Goal: Complete application form

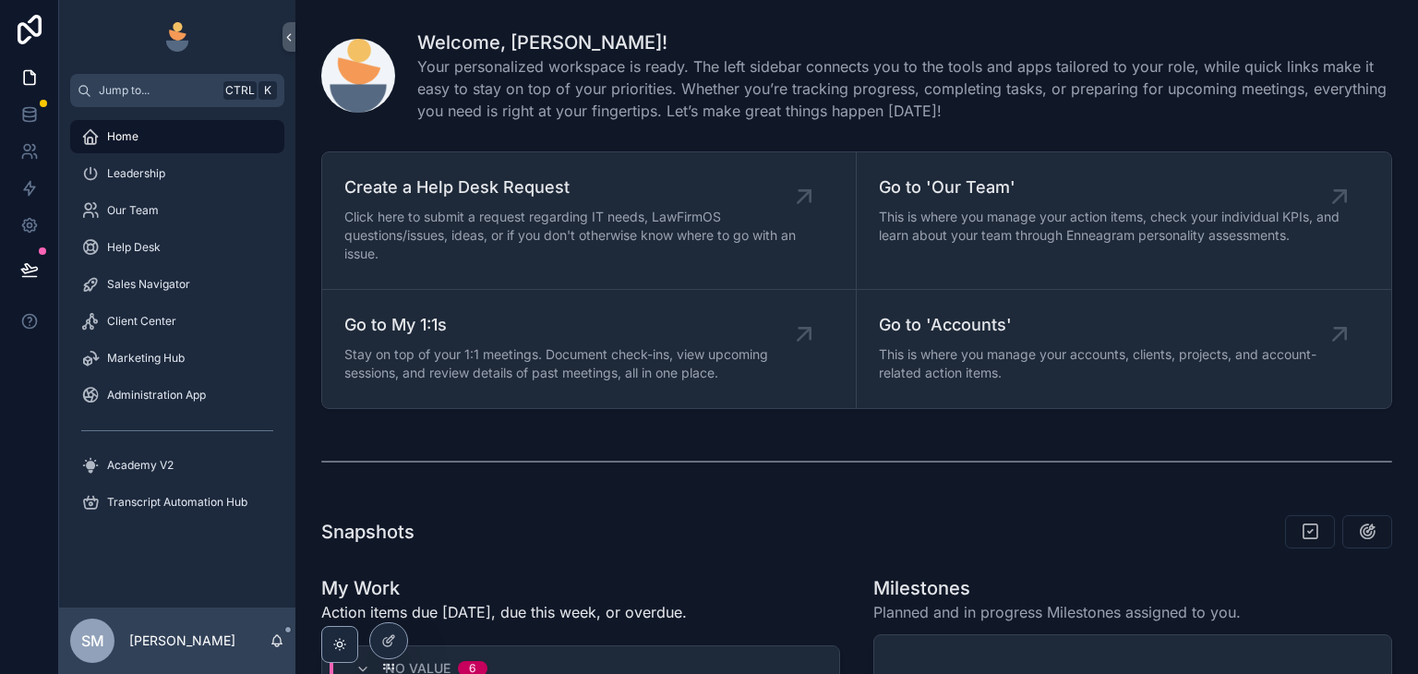
click at [0, 0] on icon at bounding box center [0, 0] width 0 height 0
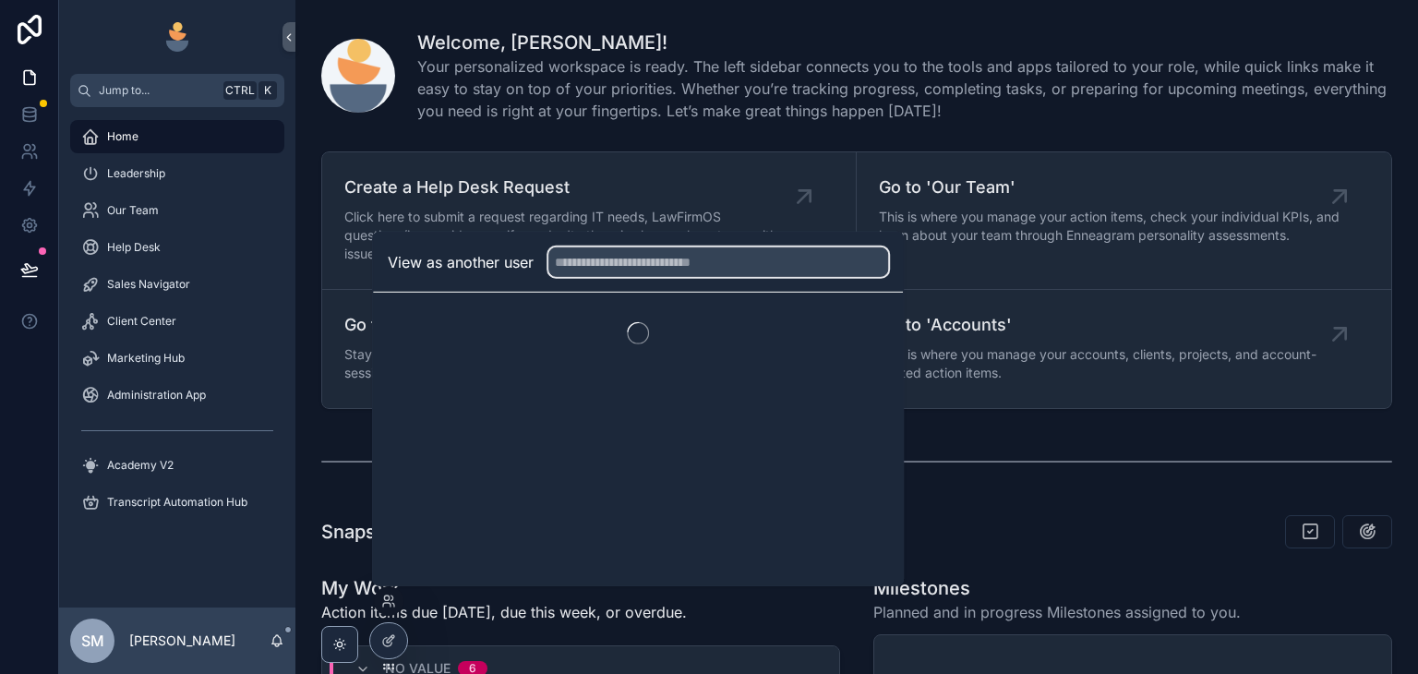
click at [633, 275] on input "text" at bounding box center [718, 262] width 340 height 30
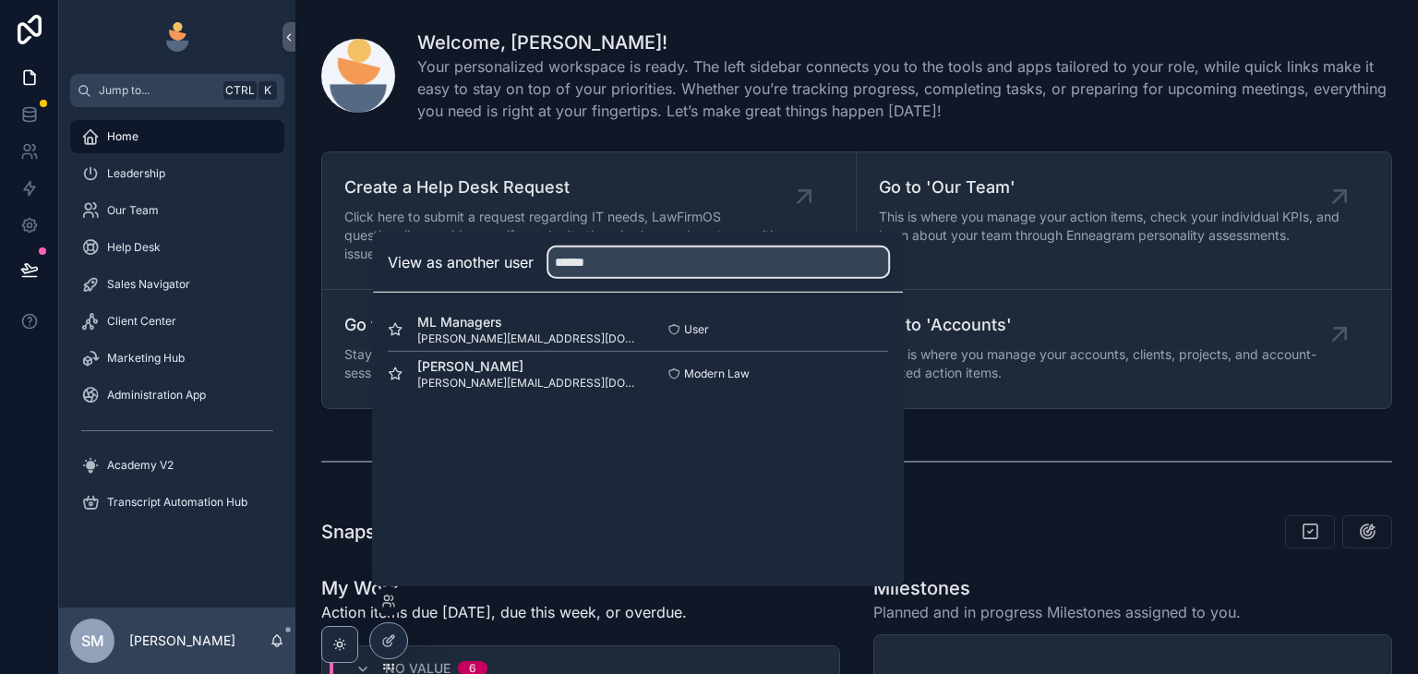
type input "******"
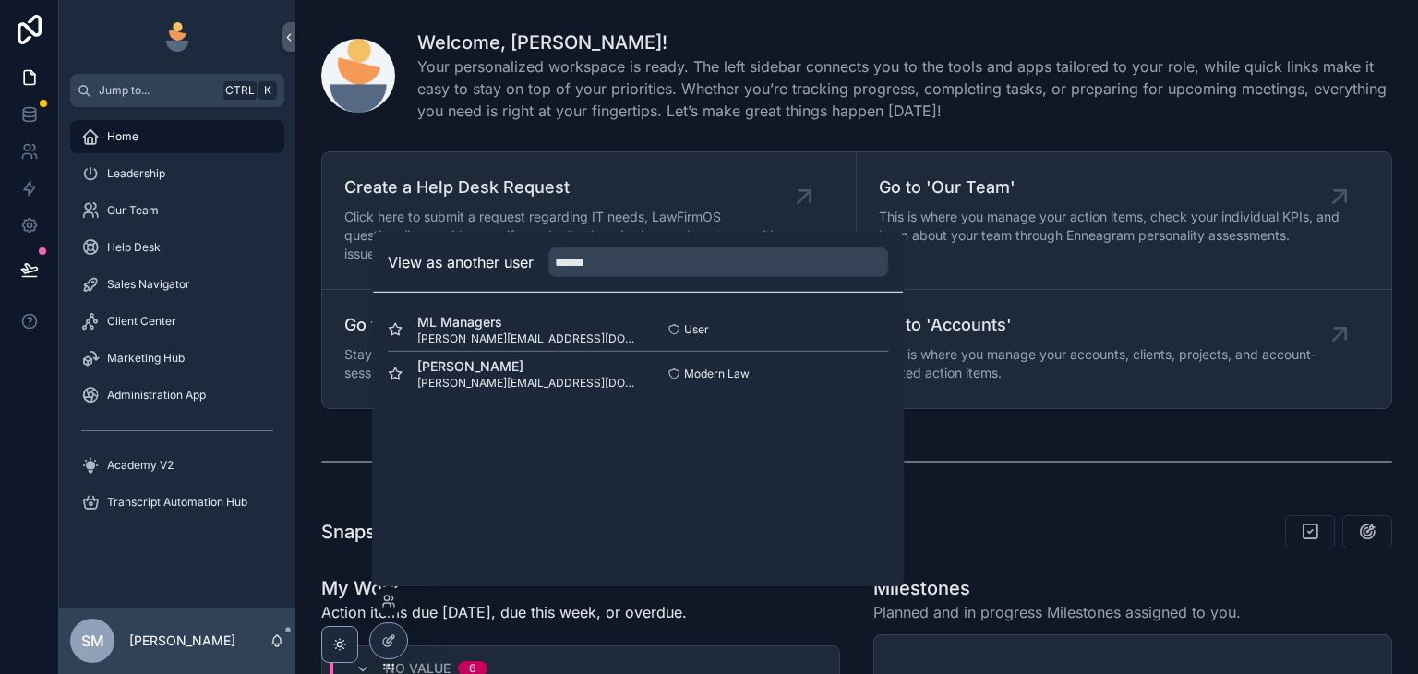
click at [0, 0] on button "Select" at bounding box center [0, 0] width 0 height 0
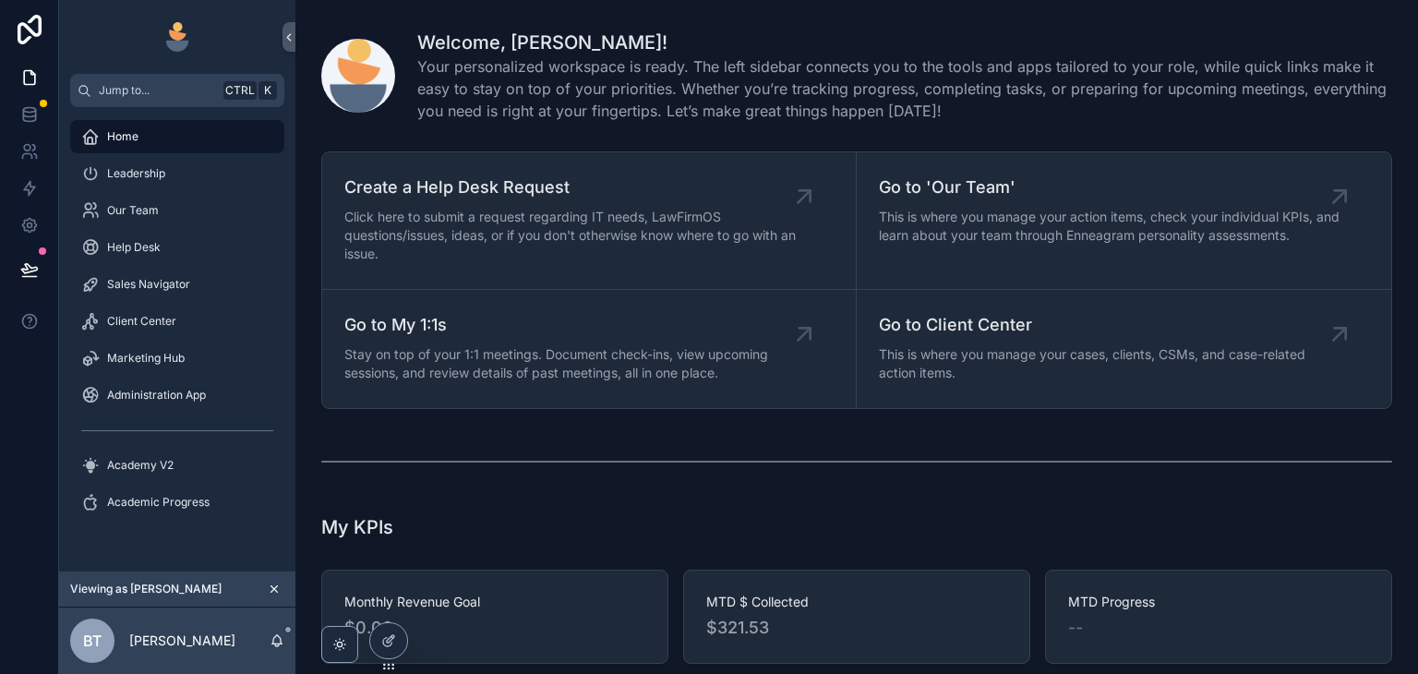
click at [189, 292] on div "Sales Navigator" at bounding box center [177, 285] width 192 height 30
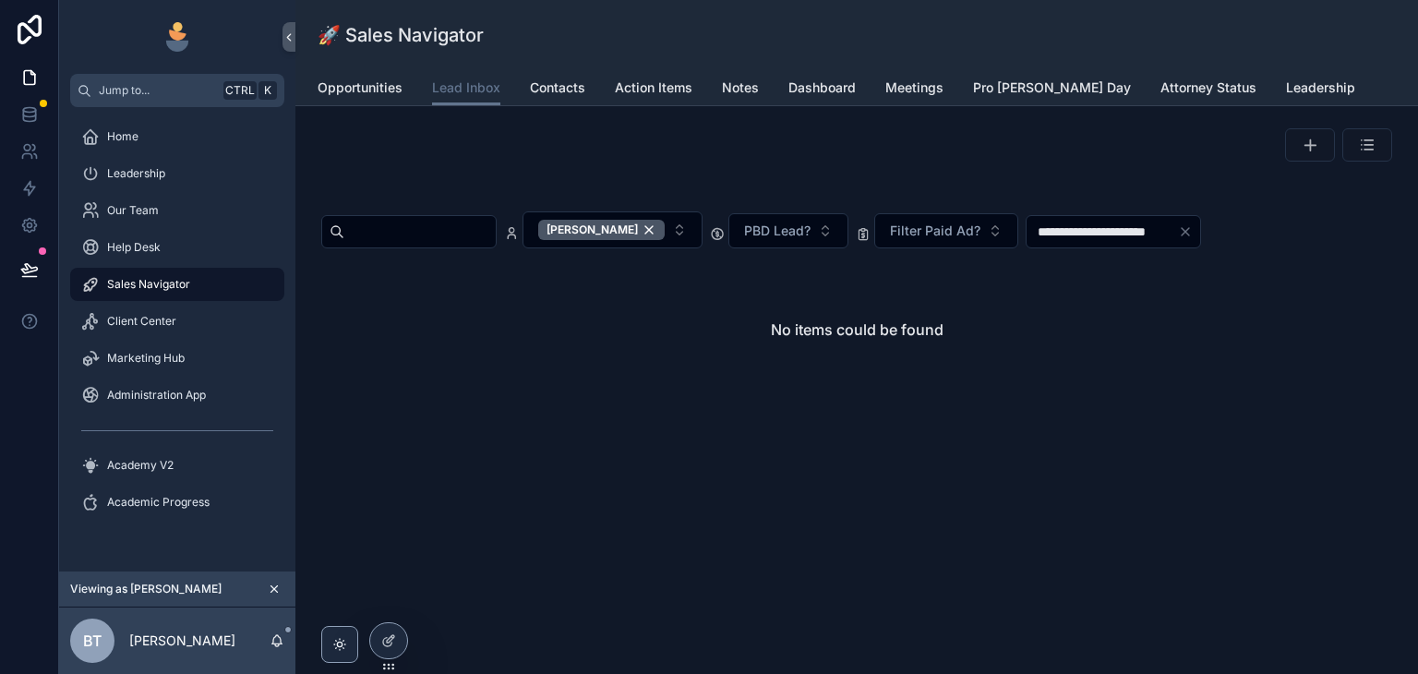
click at [665, 230] on div "[PERSON_NAME]" at bounding box center [601, 230] width 126 height 20
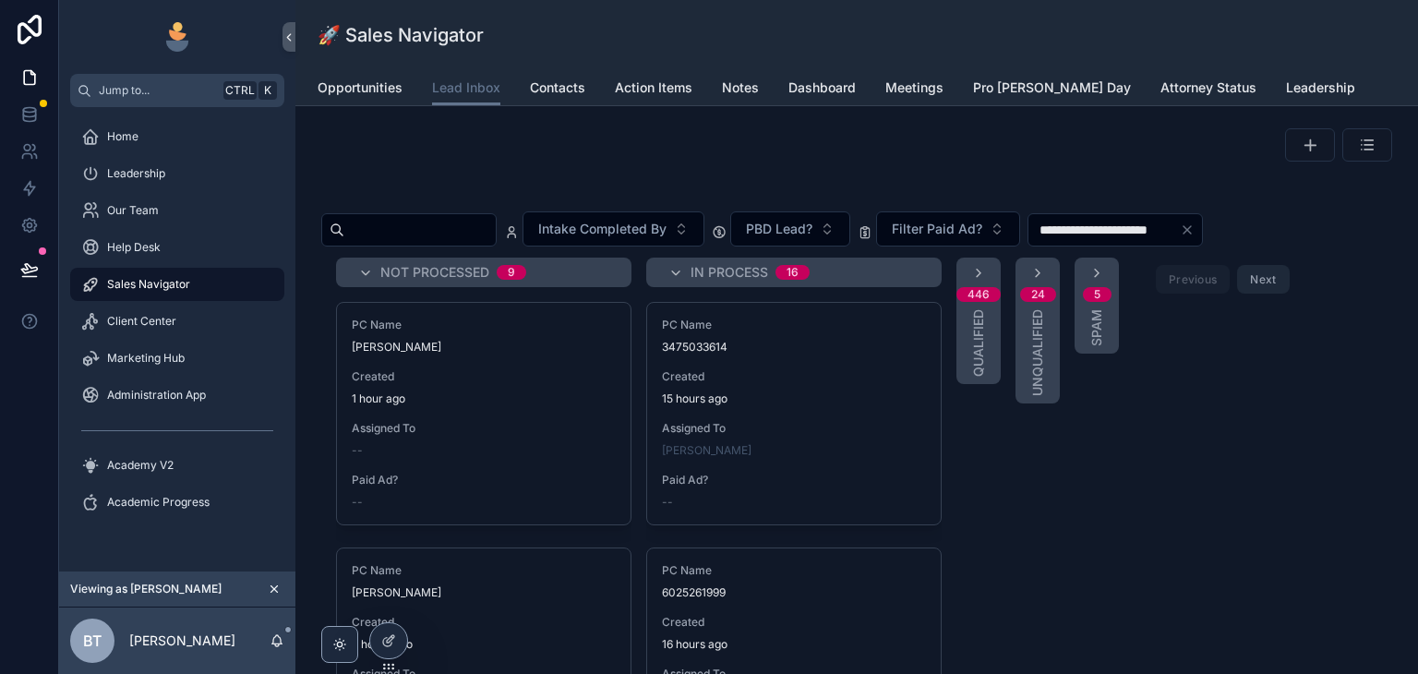
click at [1290, 158] on button "scrollable content" at bounding box center [1310, 144] width 50 height 33
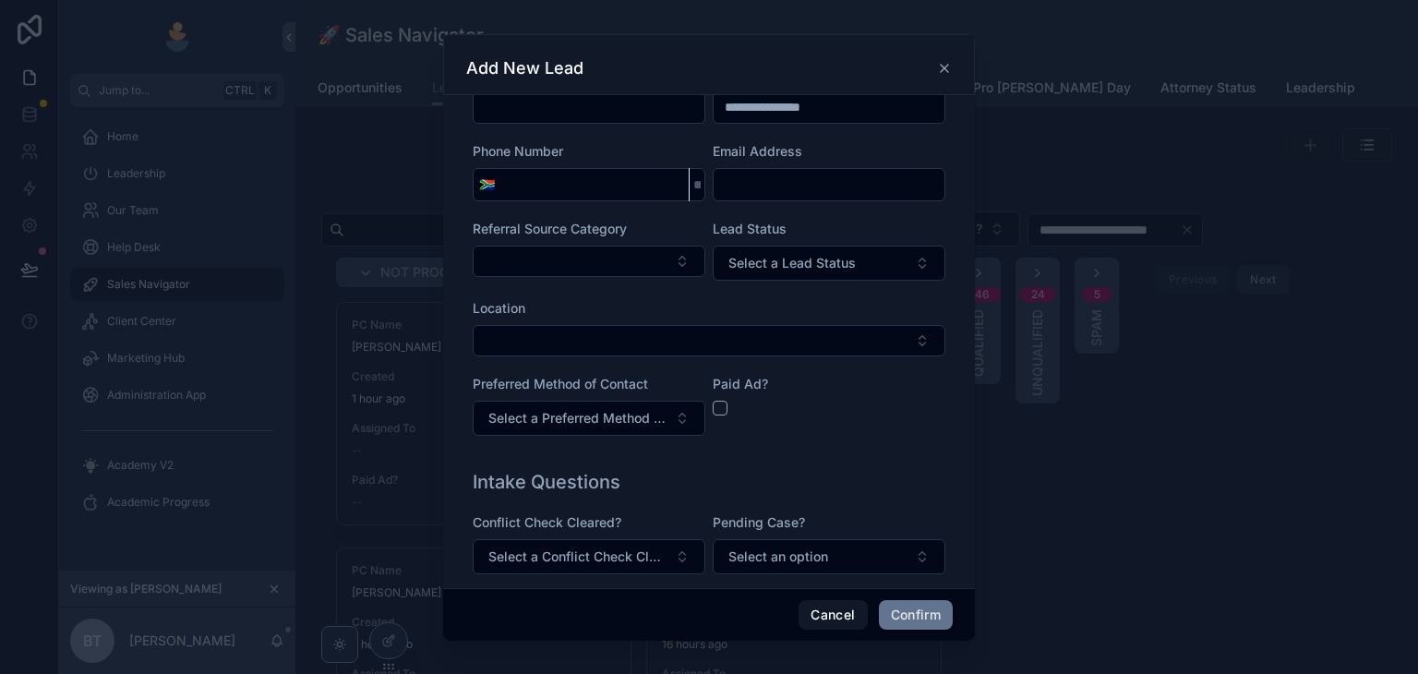
scroll to position [277, 0]
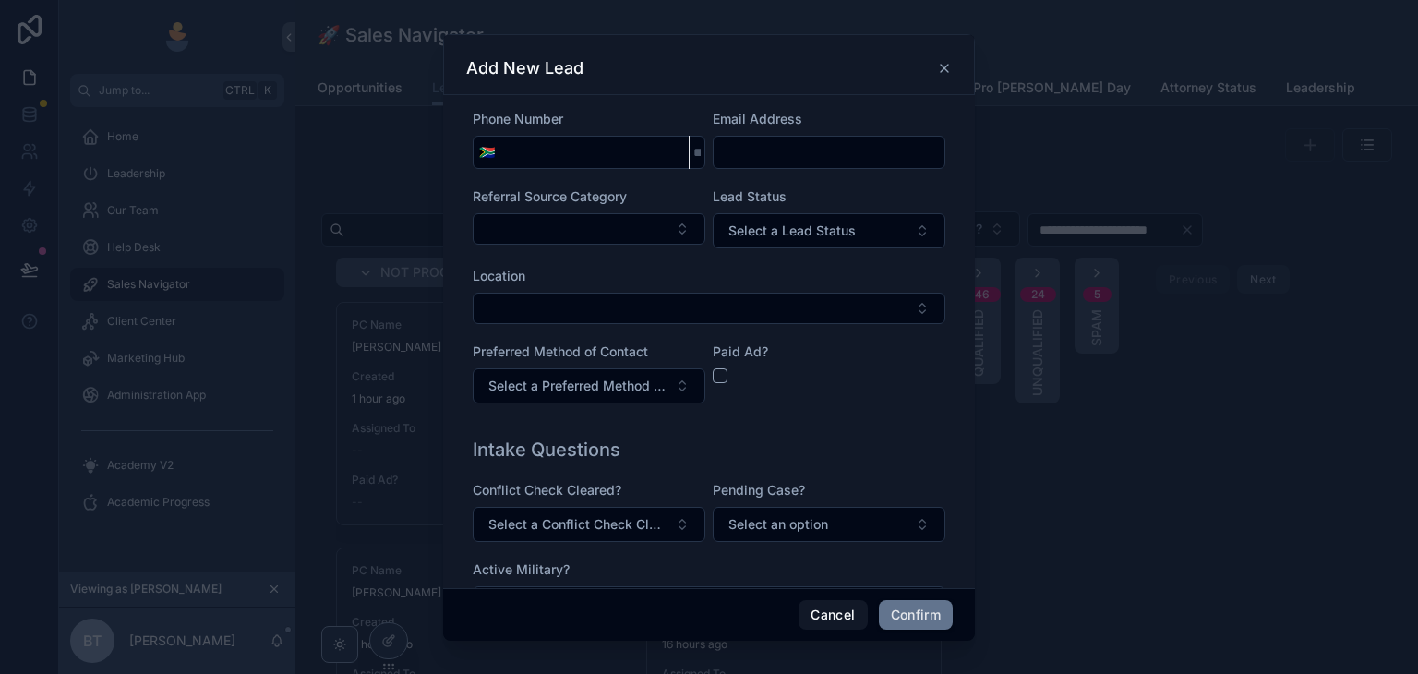
click at [554, 305] on button "Select Button" at bounding box center [709, 308] width 473 height 31
click at [606, 248] on div "**********" at bounding box center [709, 149] width 473 height 545
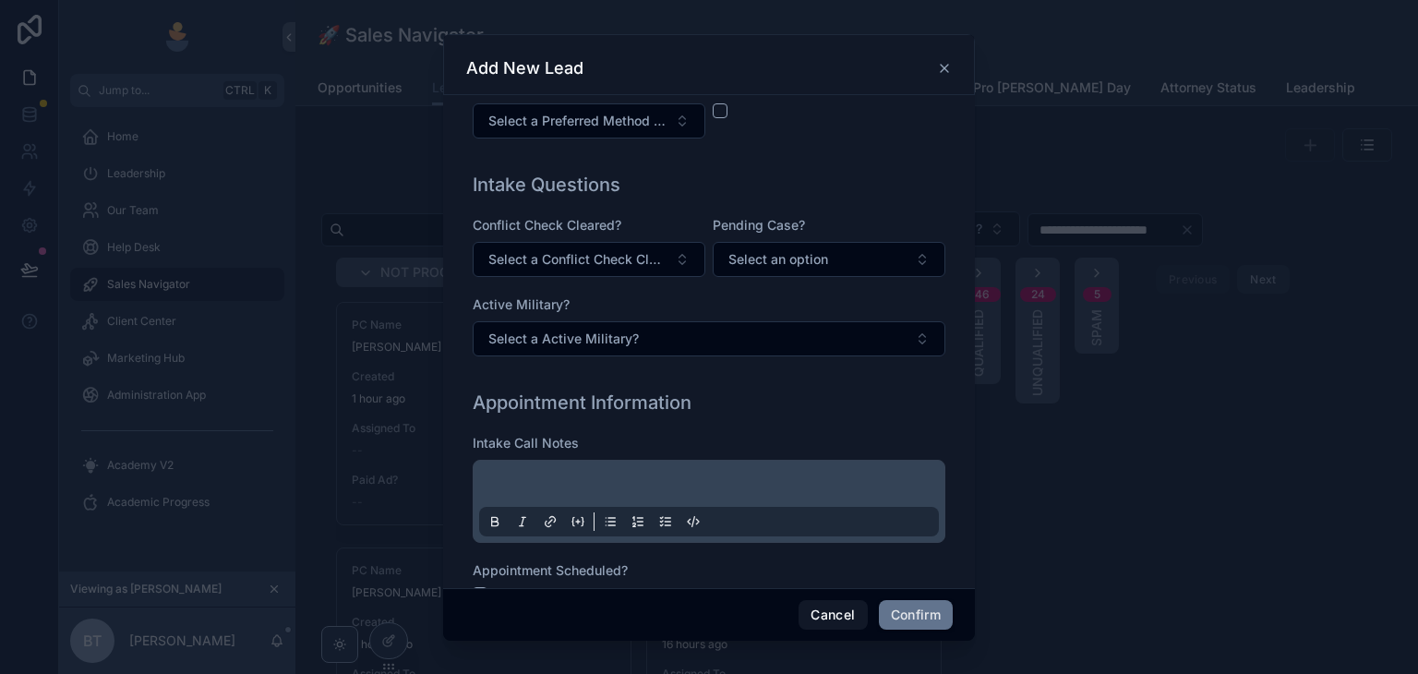
scroll to position [569, 0]
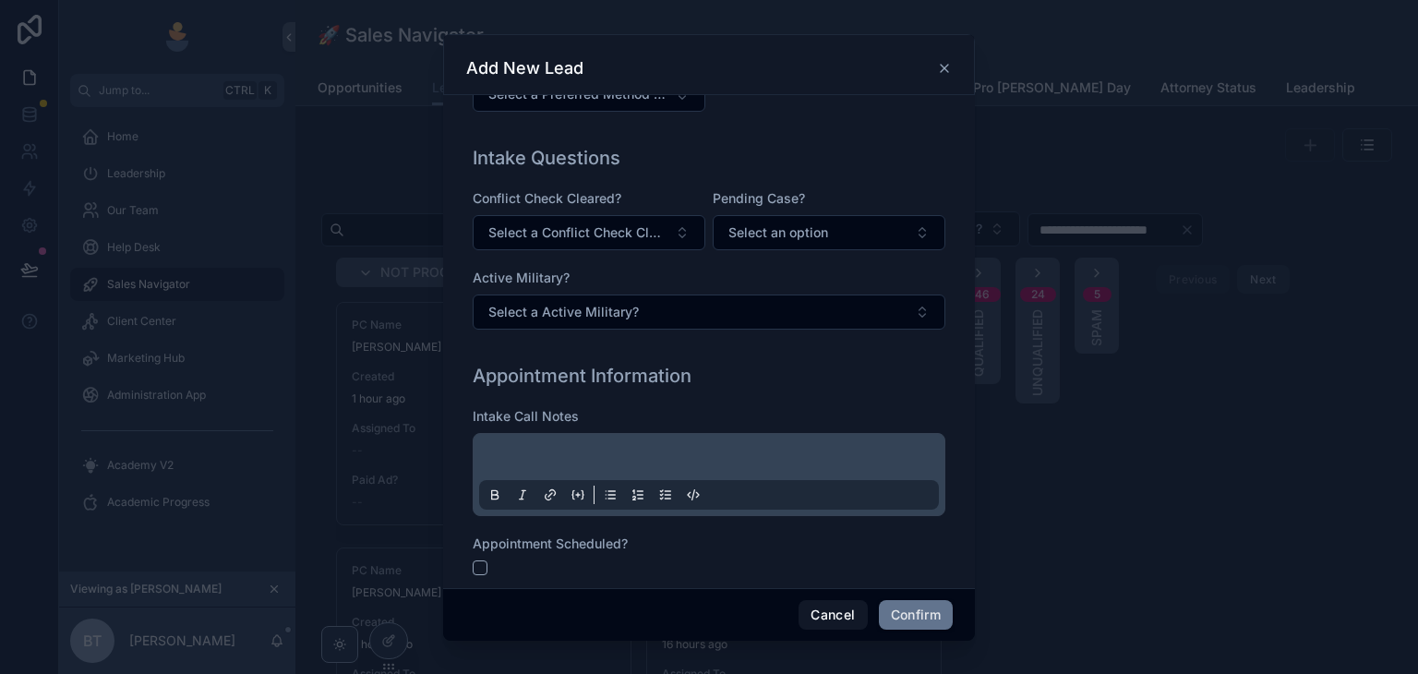
click at [693, 223] on button "Select a Conflict Check Cleared?" at bounding box center [589, 232] width 233 height 35
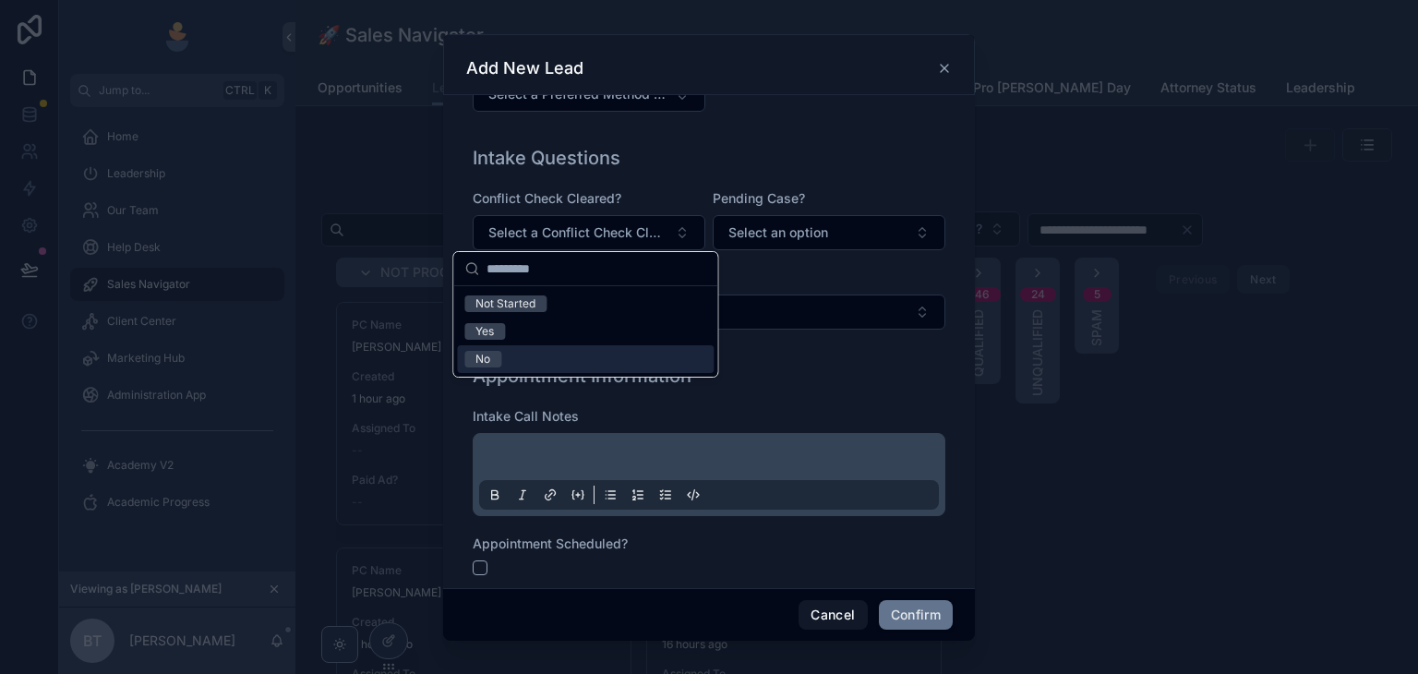
click at [587, 366] on div "No" at bounding box center [585, 359] width 257 height 28
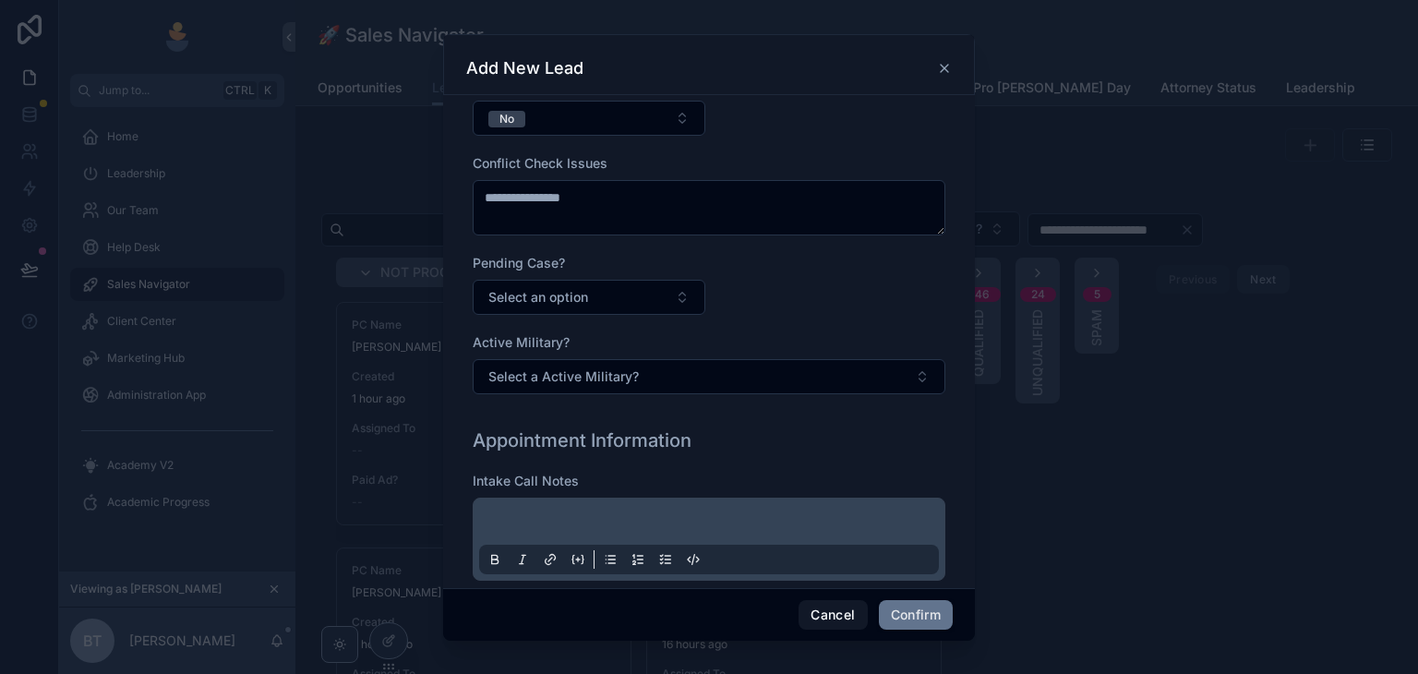
scroll to position [690, 0]
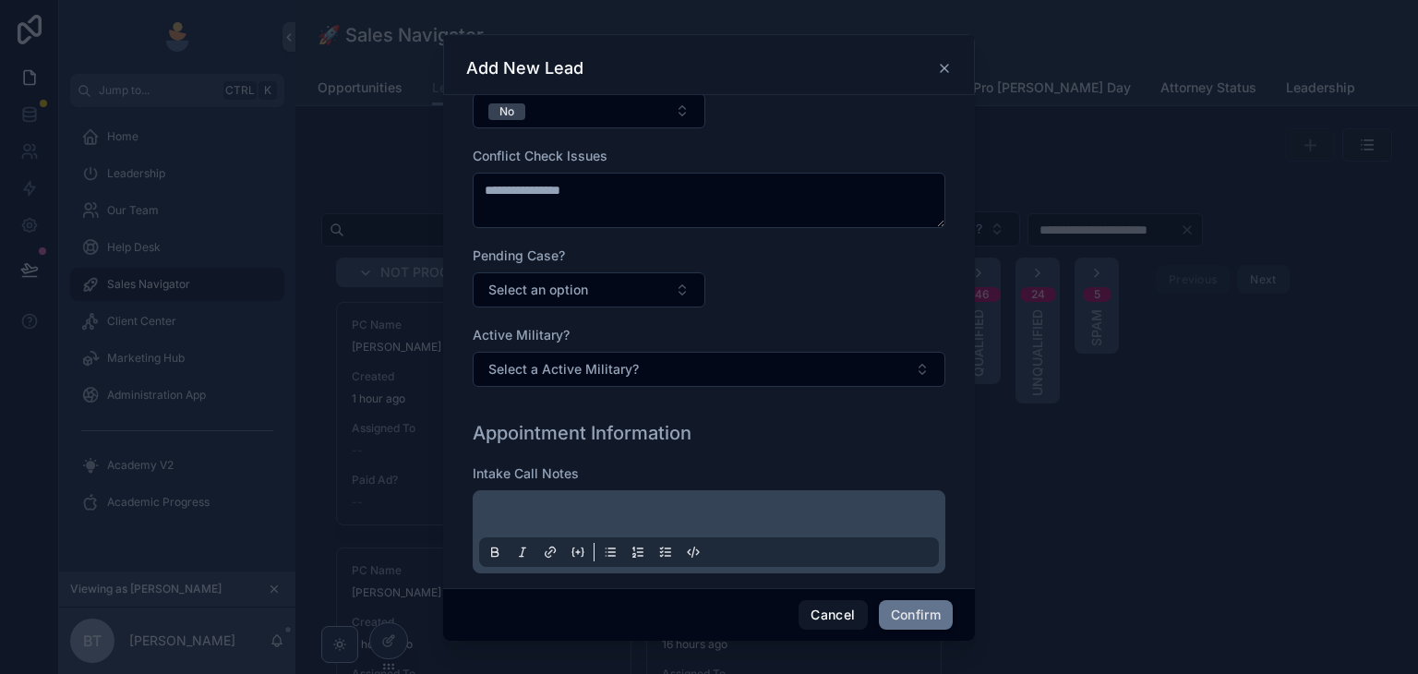
click at [599, 300] on button "Select an option" at bounding box center [589, 289] width 233 height 35
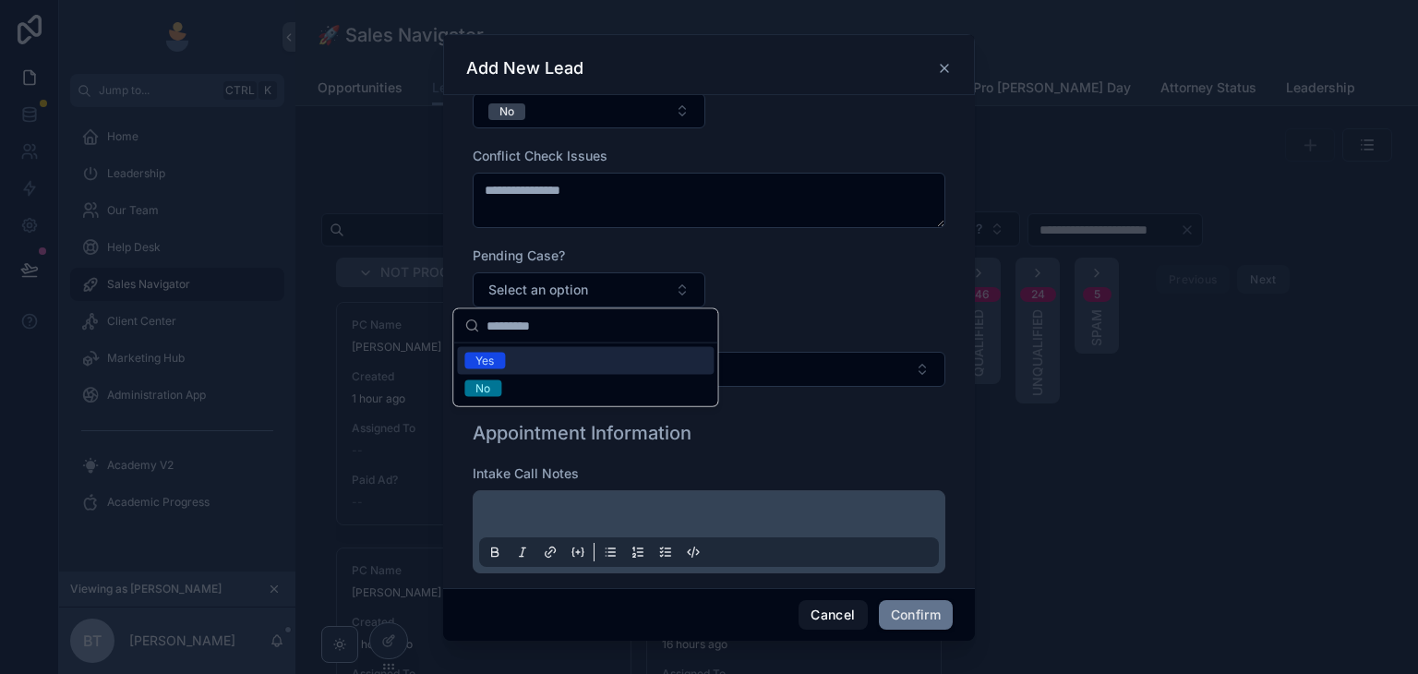
click at [572, 367] on div "Yes" at bounding box center [585, 361] width 257 height 28
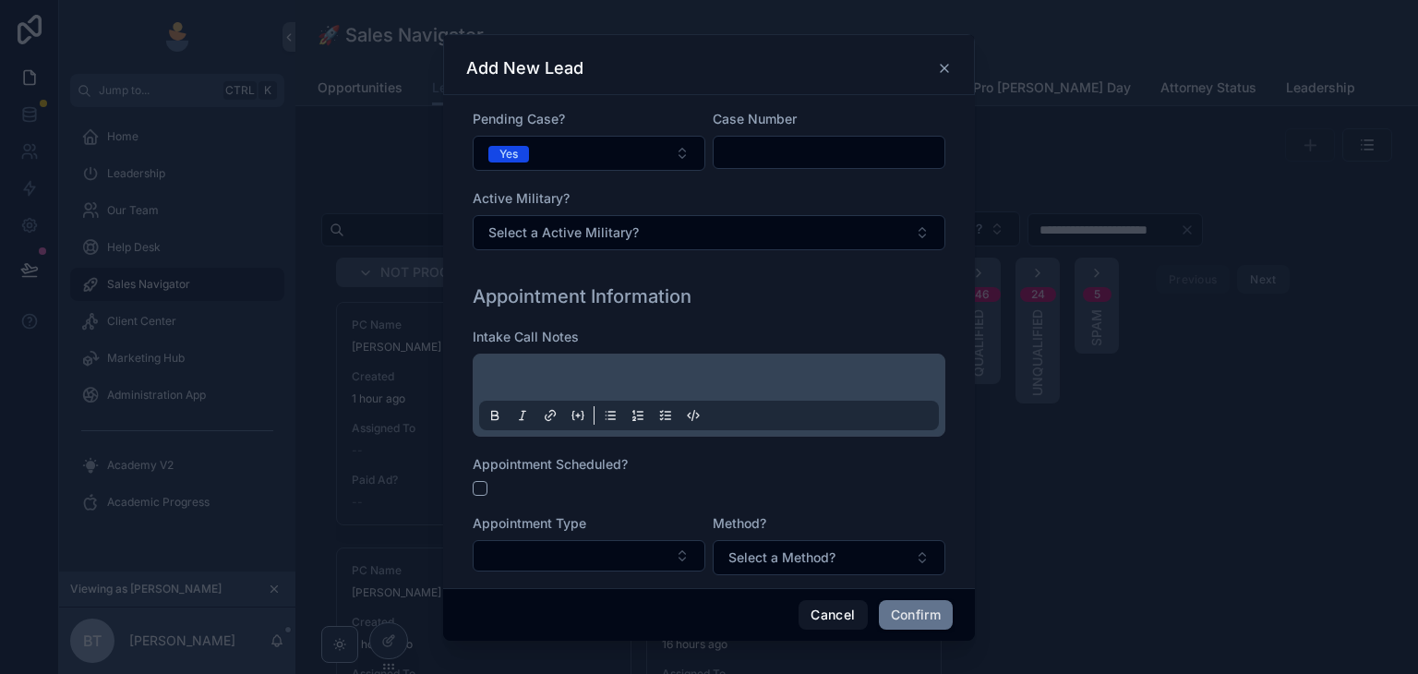
scroll to position [829, 0]
click at [713, 224] on button "Select a Active Military?" at bounding box center [709, 230] width 473 height 35
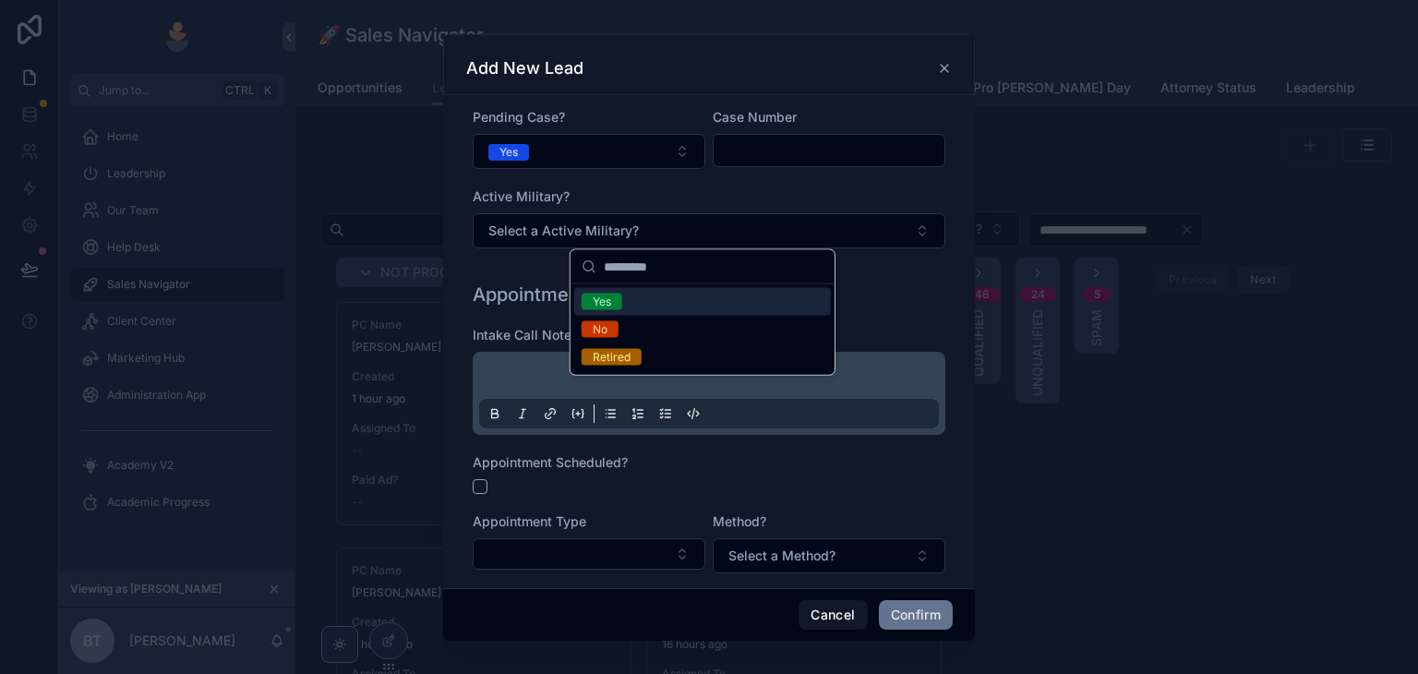
click at [660, 306] on div "Yes" at bounding box center [702, 302] width 257 height 28
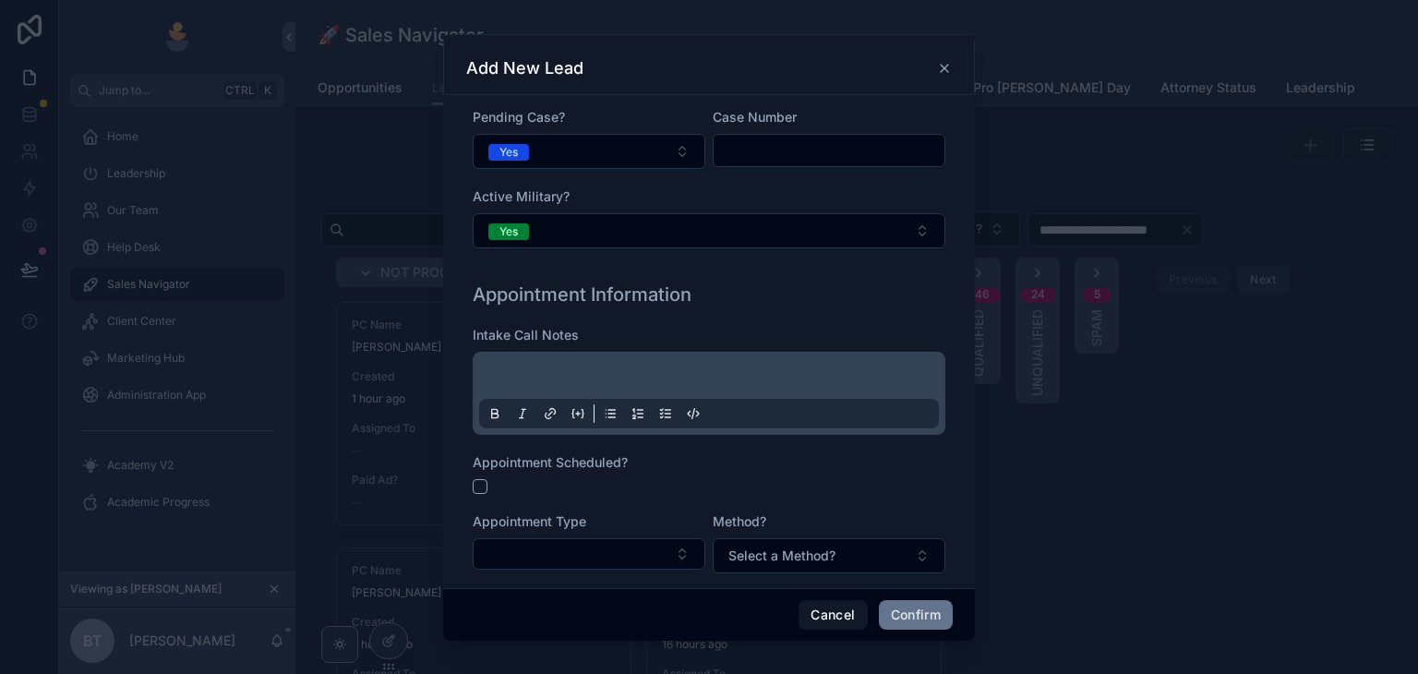
click at [670, 221] on button "Yes" at bounding box center [709, 230] width 473 height 35
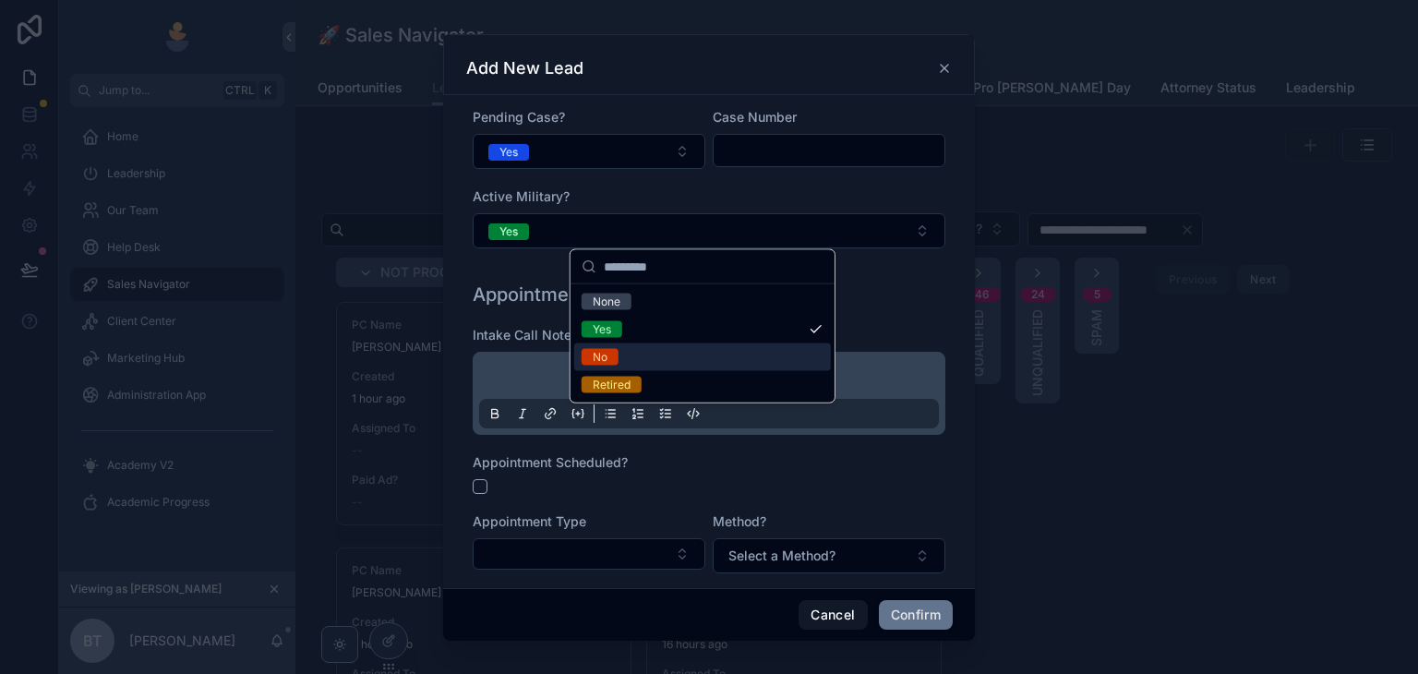
click at [604, 363] on div "No" at bounding box center [600, 357] width 15 height 17
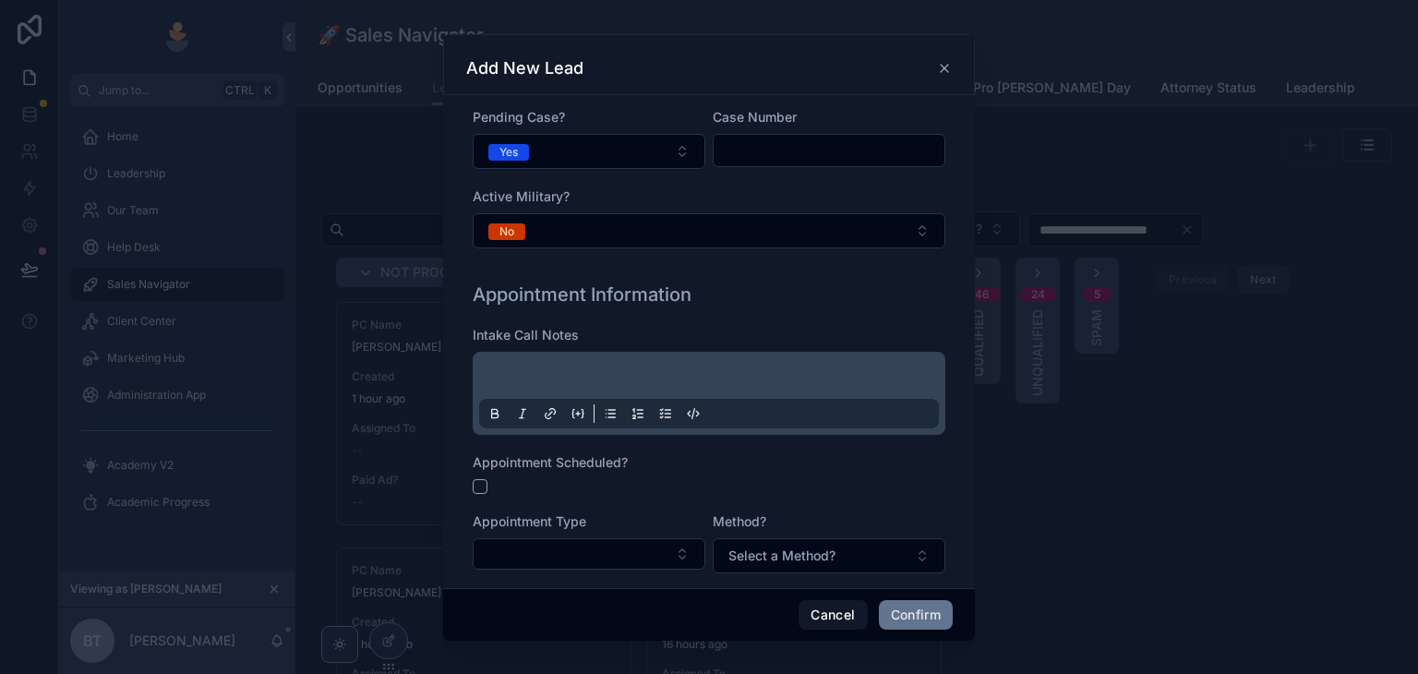
click at [617, 234] on button "No" at bounding box center [709, 230] width 473 height 35
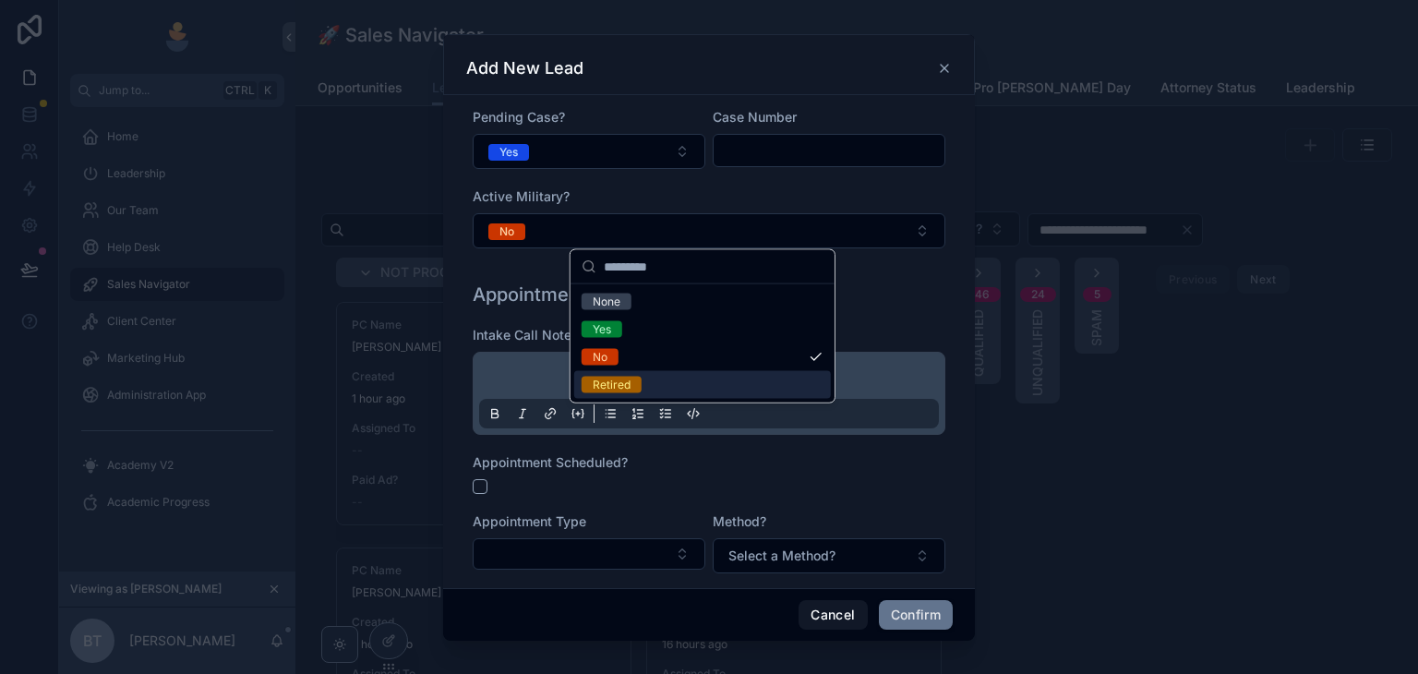
click at [620, 377] on div "Retired" at bounding box center [612, 385] width 38 height 17
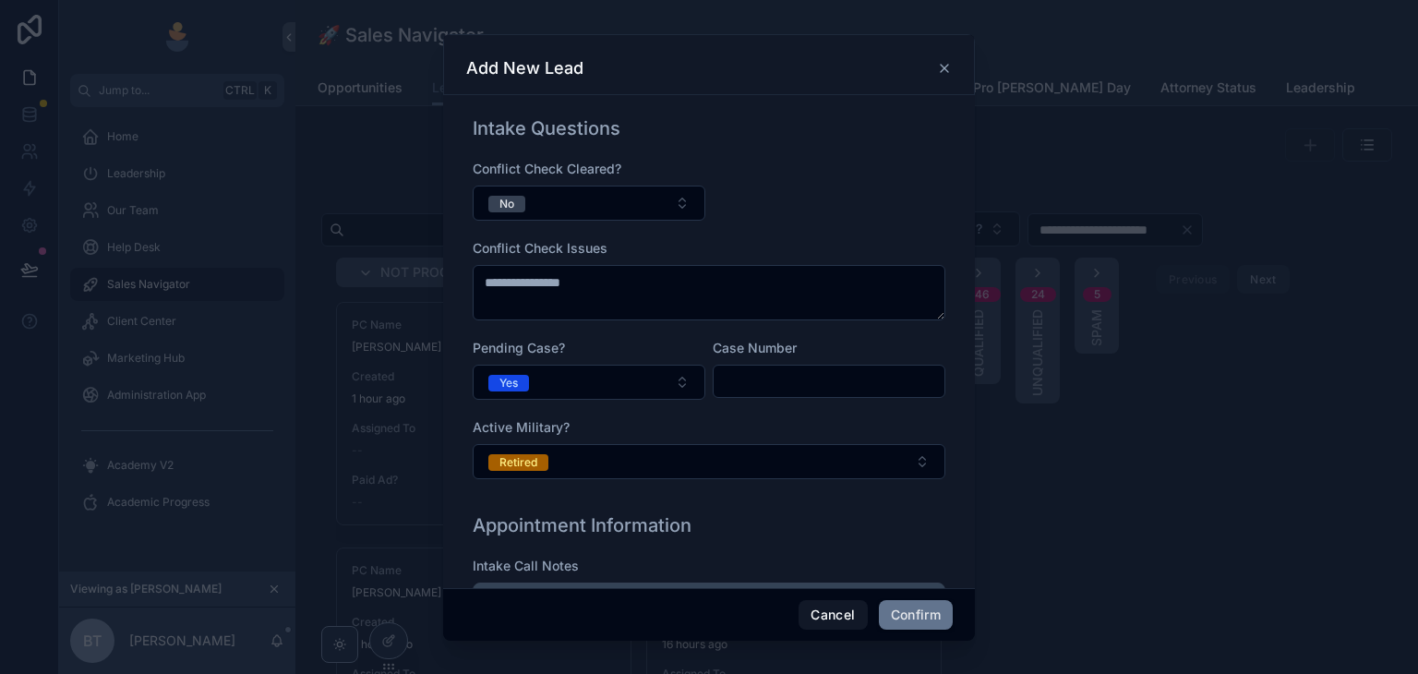
scroll to position [0, 0]
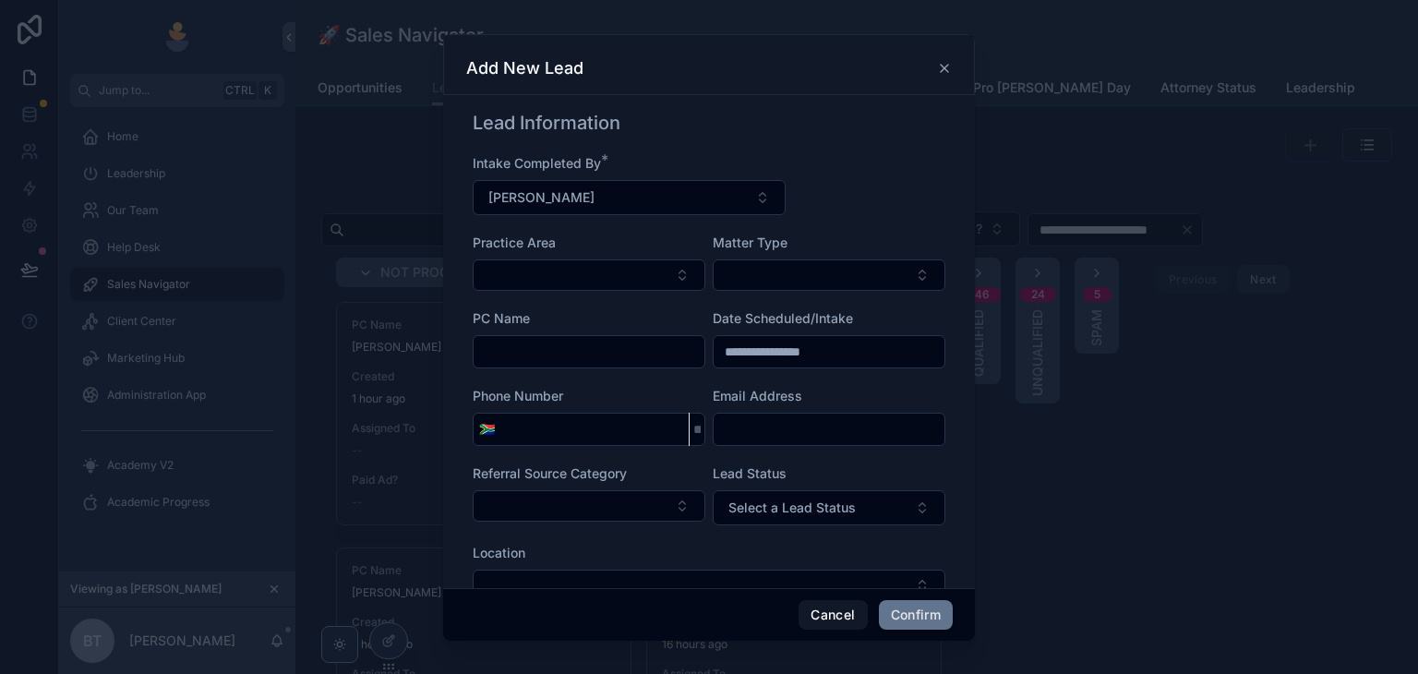
click at [940, 69] on icon at bounding box center [944, 68] width 15 height 15
